Goal: Transaction & Acquisition: Book appointment/travel/reservation

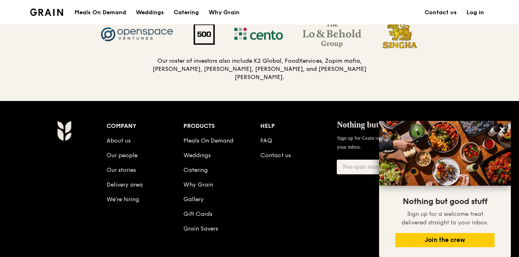
scroll to position [895, 0]
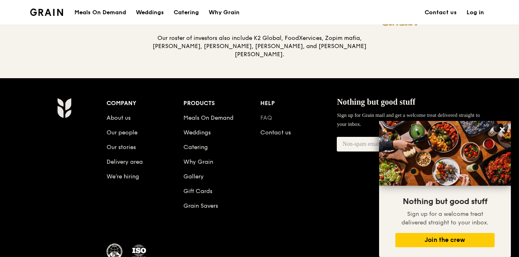
click at [264, 116] on link "FAQ" at bounding box center [266, 117] width 12 height 7
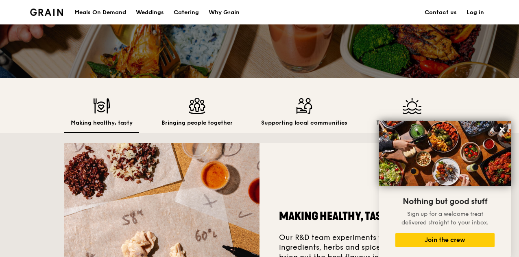
scroll to position [0, 0]
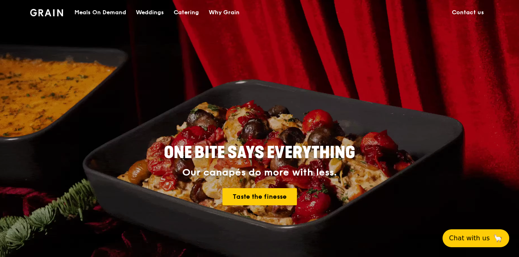
click at [118, 14] on div "Meals On Demand" at bounding box center [100, 12] width 52 height 24
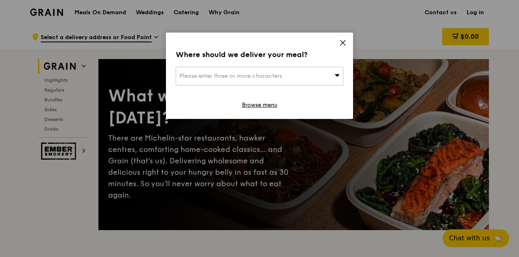
click at [223, 71] on div "Please enter three or more characters" at bounding box center [260, 76] width 168 height 19
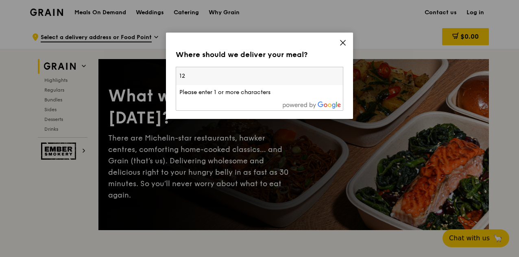
type input "1"
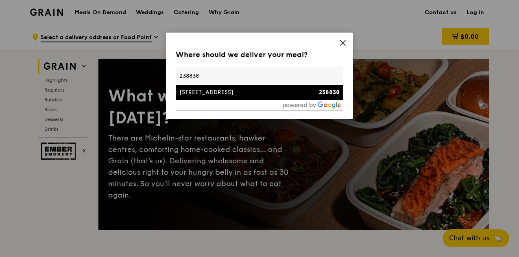
type input "238838"
click at [223, 91] on div "[STREET_ADDRESS]" at bounding box center [239, 92] width 120 height 8
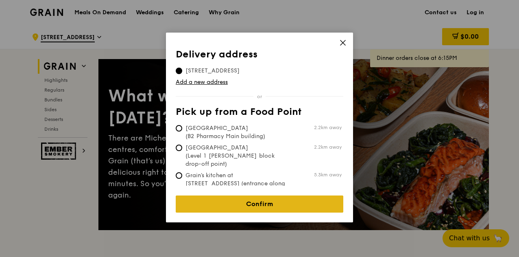
click at [267, 200] on link "Confirm" at bounding box center [260, 203] width 168 height 17
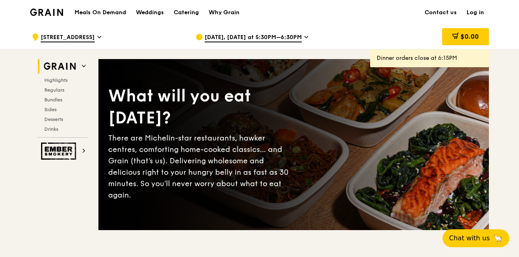
click at [260, 39] on span "[DATE], [DATE] at 5:30PM–6:30PM" at bounding box center [253, 37] width 97 height 9
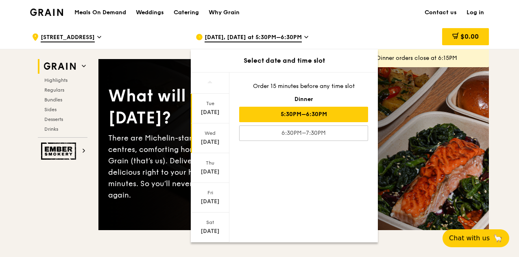
scroll to position [79, 0]
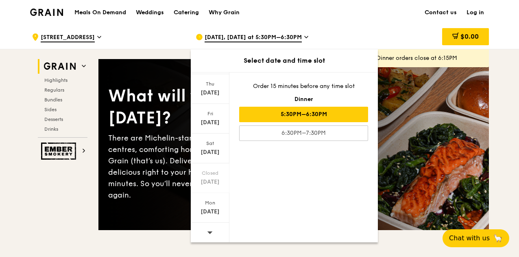
click at [210, 228] on span at bounding box center [210, 232] width 6 height 19
click at [210, 214] on div "[DATE]" at bounding box center [210, 212] width 36 height 8
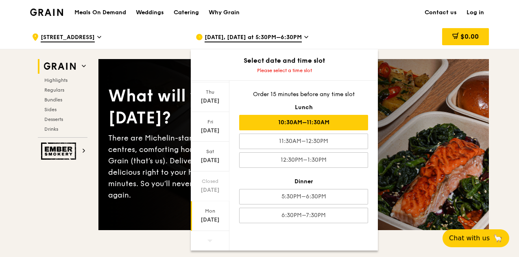
click at [301, 125] on div "10:30AM–11:30AM" at bounding box center [303, 122] width 129 height 15
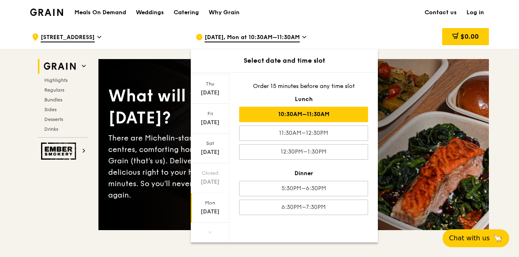
click at [353, 30] on div "[DATE], Mon at 10:30AM–11:30AM Select date and time slot [DATE] [DATE] [DATE] […" at bounding box center [271, 37] width 164 height 24
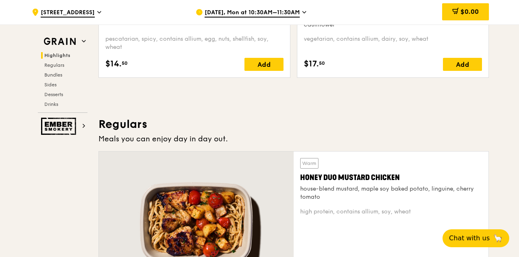
scroll to position [488, 0]
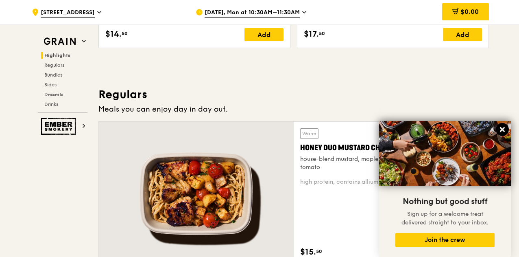
click at [505, 131] on icon at bounding box center [502, 129] width 7 height 7
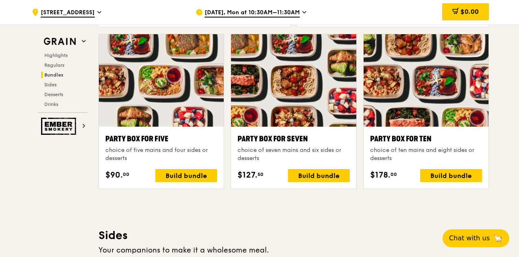
scroll to position [1628, 0]
